Goal: Transaction & Acquisition: Subscribe to service/newsletter

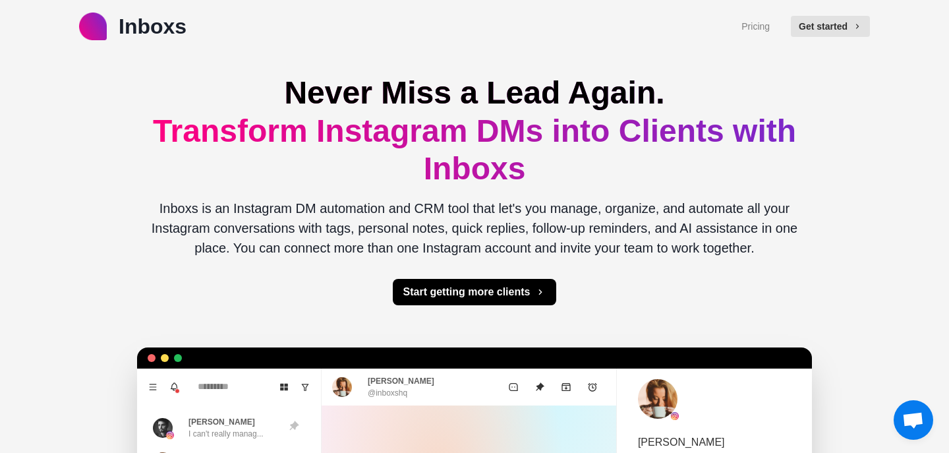
type textarea "*"
click at [756, 27] on link "Pricing" at bounding box center [755, 27] width 28 height 14
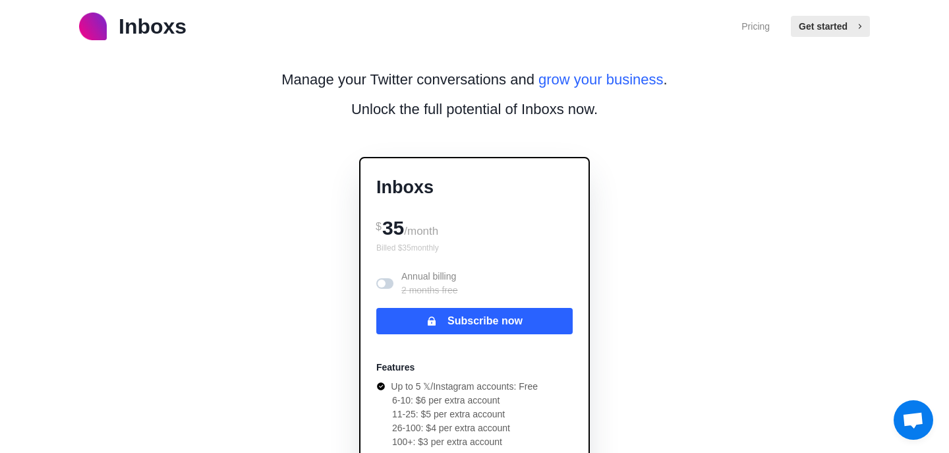
click at [825, 28] on button "Get started" at bounding box center [830, 26] width 79 height 21
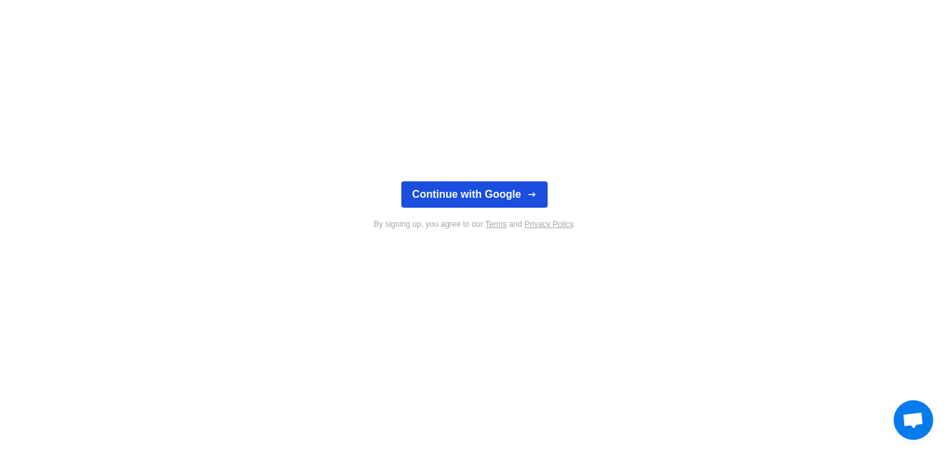
click at [492, 202] on button "Continue with Google" at bounding box center [474, 194] width 146 height 26
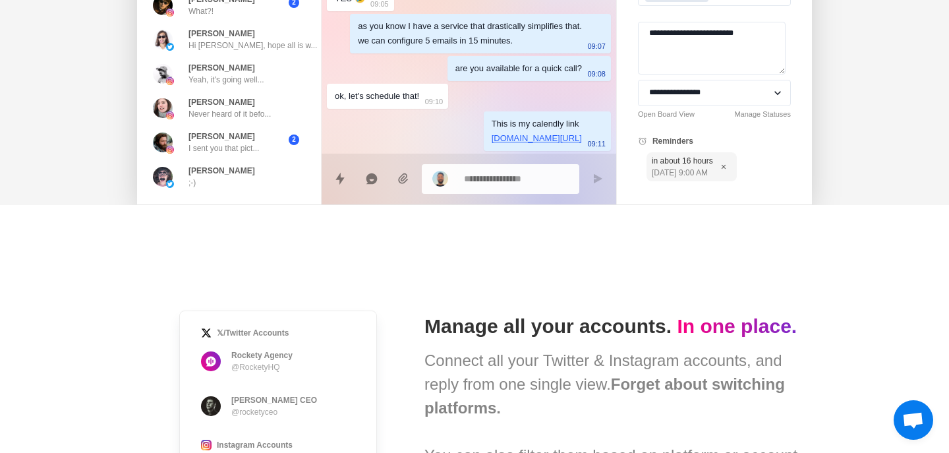
scroll to position [610, 0]
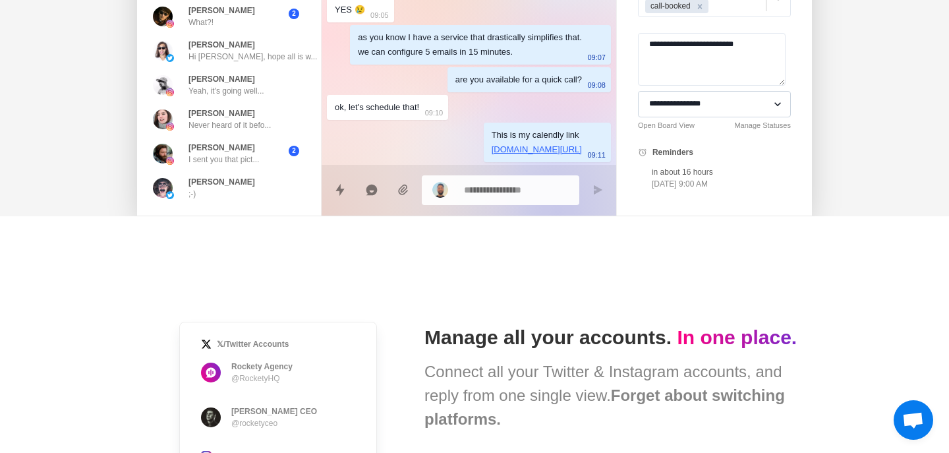
click at [712, 94] on select "**********" at bounding box center [714, 104] width 153 height 26
click at [708, 60] on textarea "**********" at bounding box center [712, 59] width 148 height 53
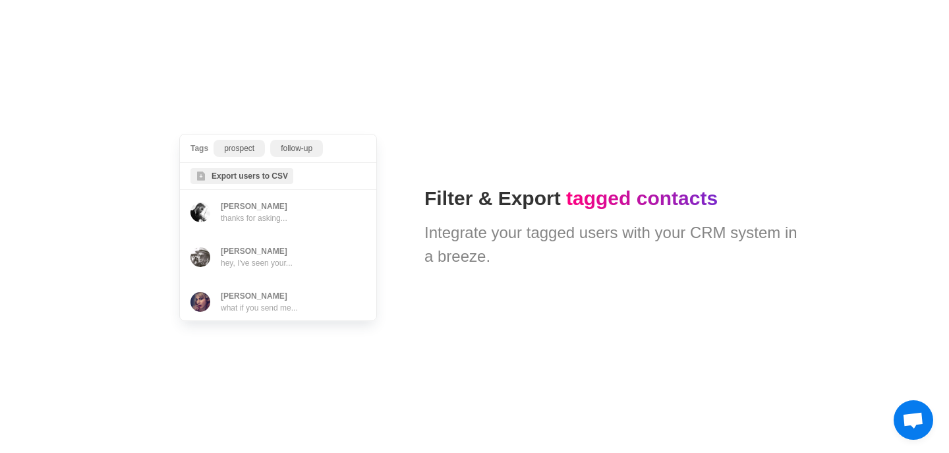
scroll to position [3359, 0]
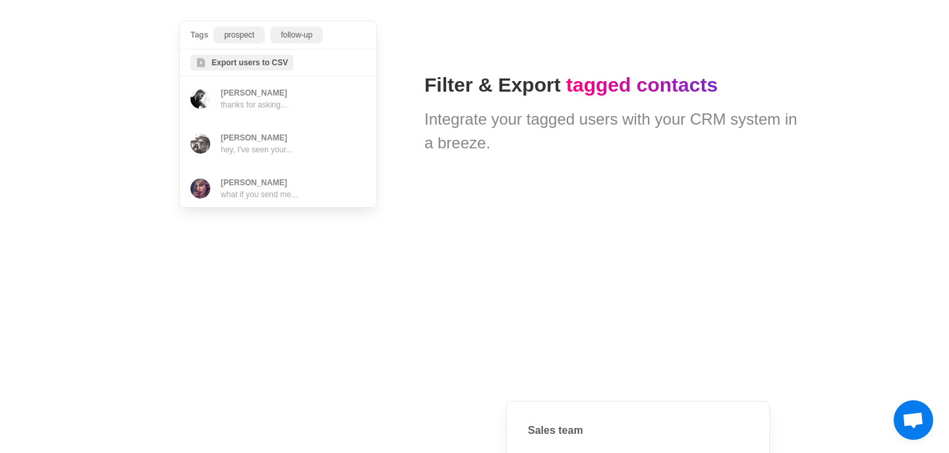
click at [252, 93] on span "Tags prospect follow-up Export users to CSV Dan Reeve thanks for asking... Matt…" at bounding box center [278, 114] width 261 height 250
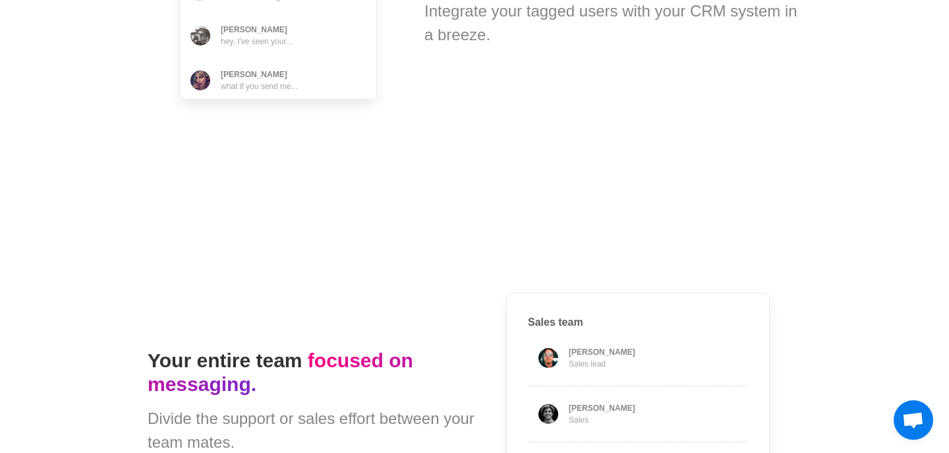
scroll to position [3579, 0]
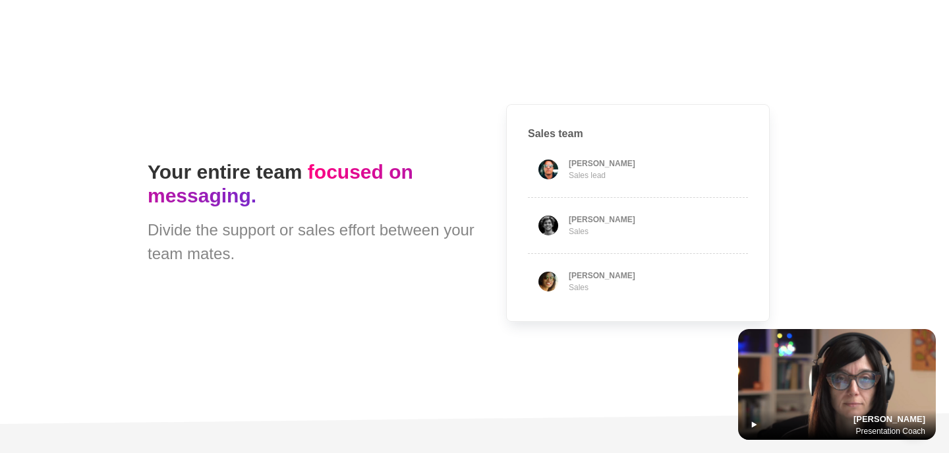
click at [662, 182] on span "Sales team Thomas Reeve Sales lead Matthew Han Sales Andrea Taare Sales" at bounding box center [637, 212] width 327 height 281
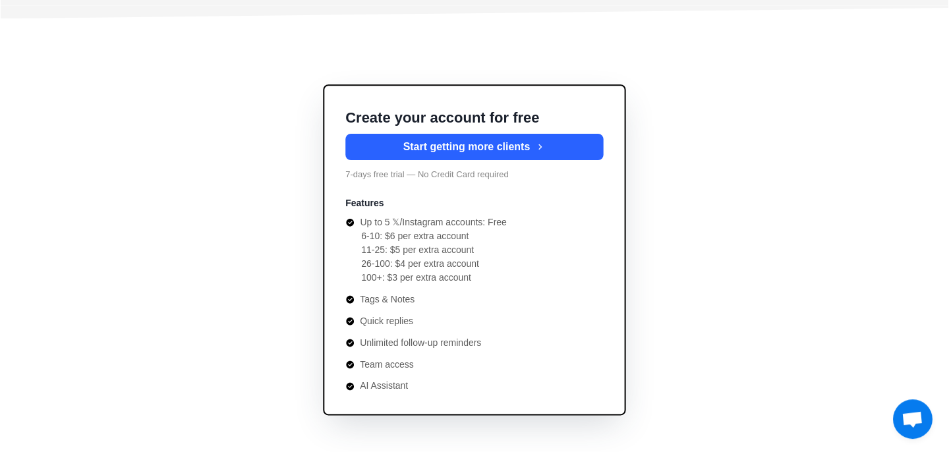
scroll to position [4822, 0]
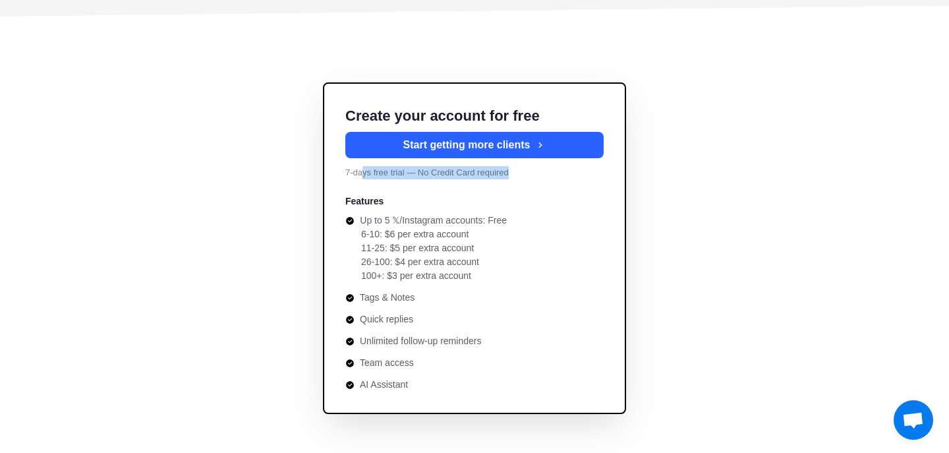
drag, startPoint x: 389, startPoint y: 185, endPoint x: 362, endPoint y: 169, distance: 31.0
click at [362, 169] on div "Create your account for free Start getting more clients 7-days free trial — No …" at bounding box center [474, 248] width 303 height 332
click at [362, 169] on p "7-days free trial — No Credit Card required" at bounding box center [474, 172] width 258 height 13
type textarea "*"
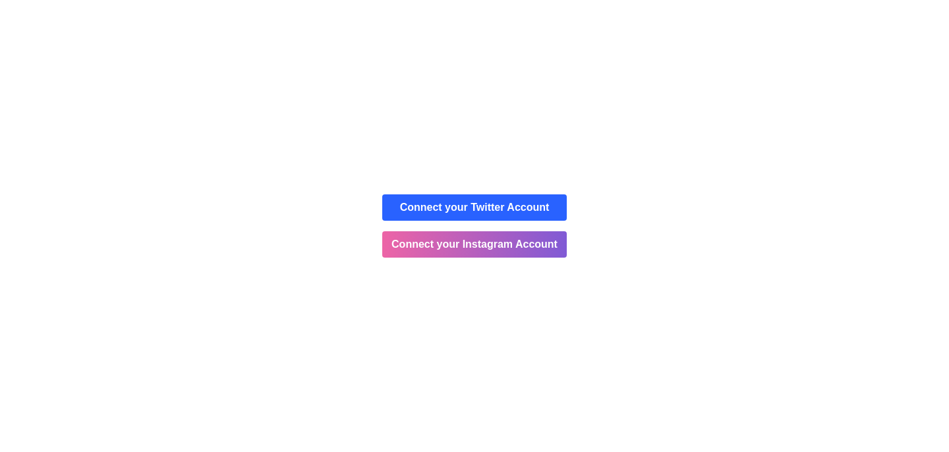
click at [598, 83] on button "Allow" at bounding box center [593, 85] width 61 height 33
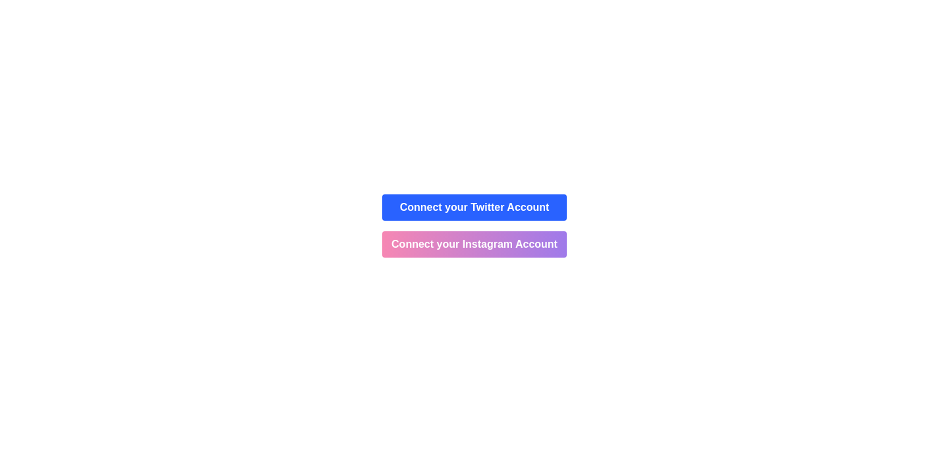
click at [486, 246] on button "Connect your Instagram Account" at bounding box center [474, 244] width 185 height 26
